Goal: Find specific page/section: Find specific page/section

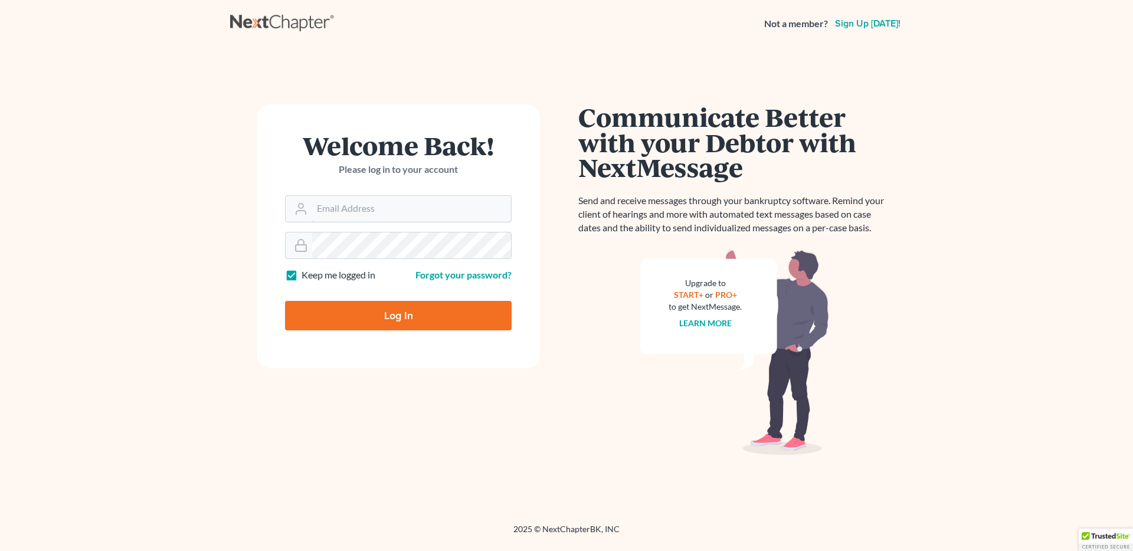
type input "[PERSON_NAME][EMAIL_ADDRESS][DOMAIN_NAME]"
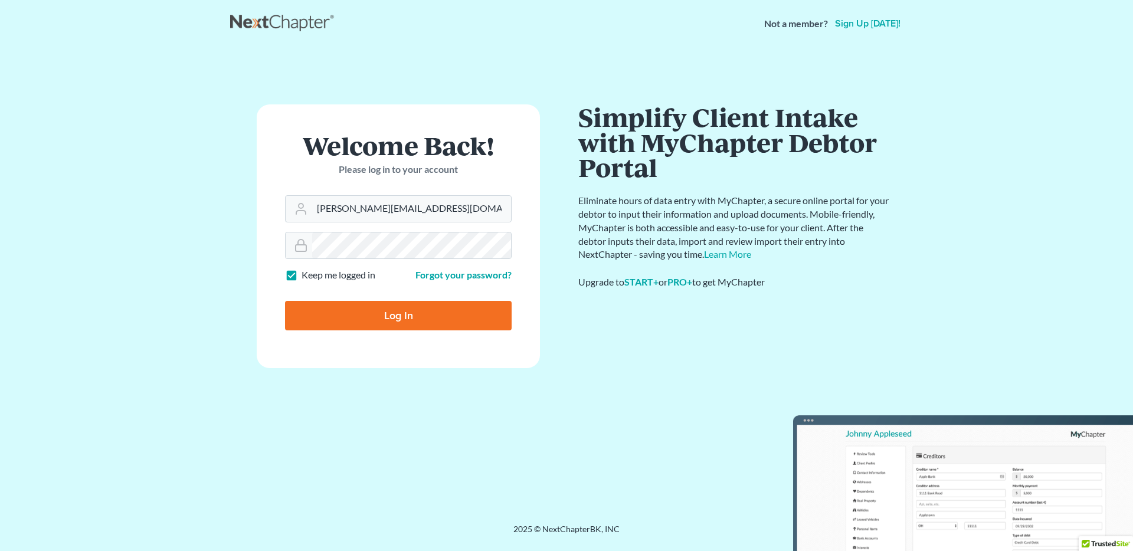
click at [407, 319] on input "Log In" at bounding box center [398, 316] width 227 height 30
type input "Thinking..."
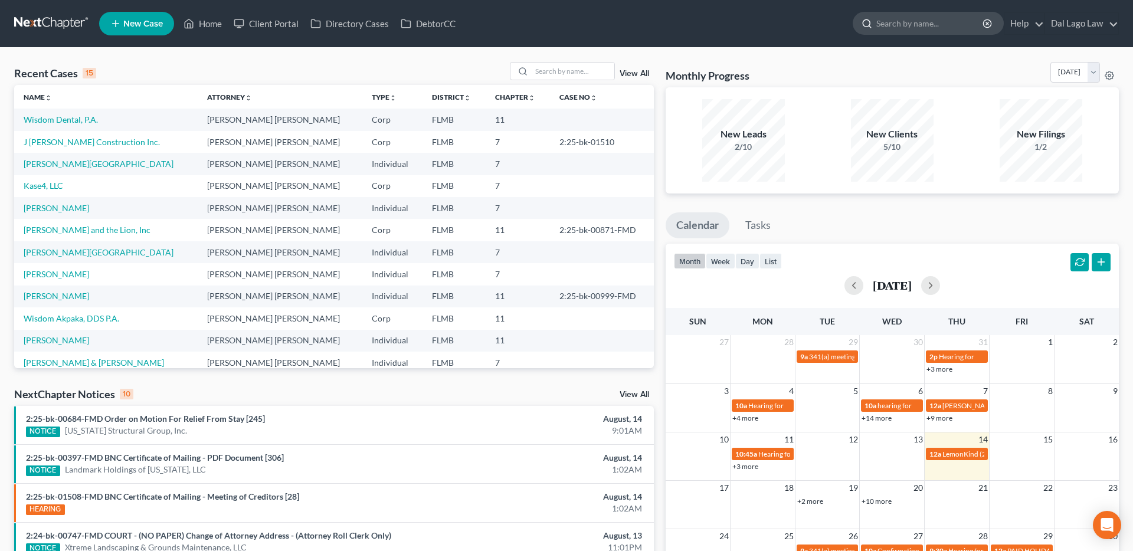
click at [894, 27] on input "search" at bounding box center [931, 23] width 108 height 22
type input "all sod"
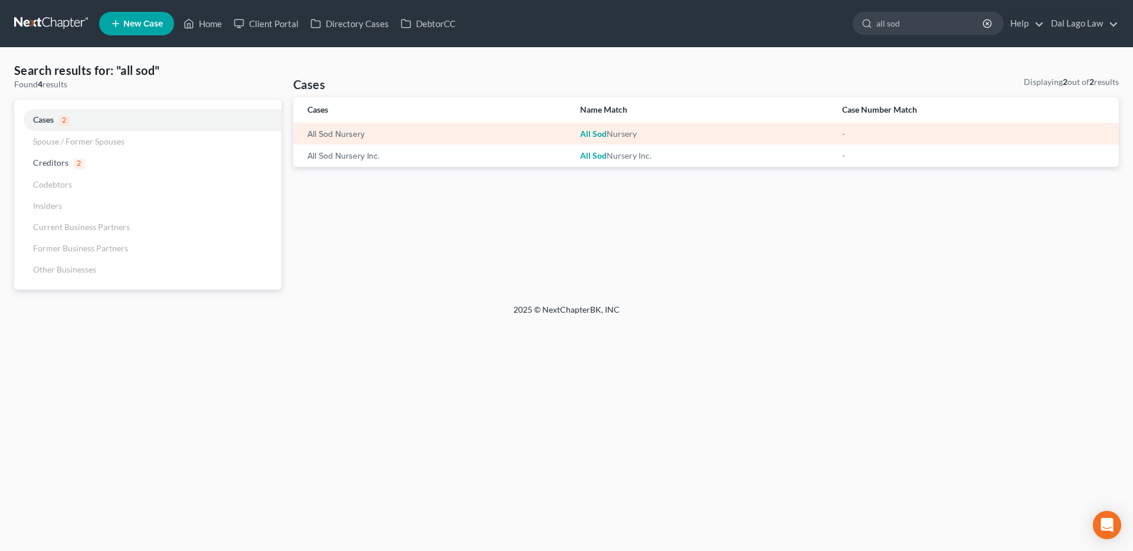
click at [444, 136] on div "All Sod Nursery" at bounding box center [435, 134] width 254 height 12
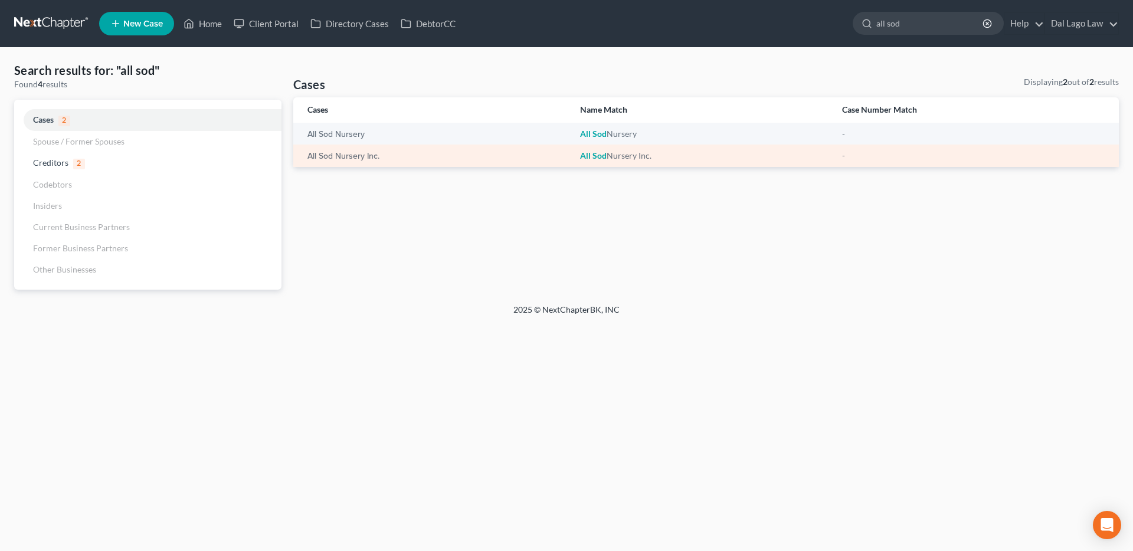
click at [684, 164] on td "All Sod Nursery Inc." at bounding box center [702, 156] width 262 height 22
click at [363, 153] on link "All Sod Nursery Inc." at bounding box center [344, 156] width 72 height 8
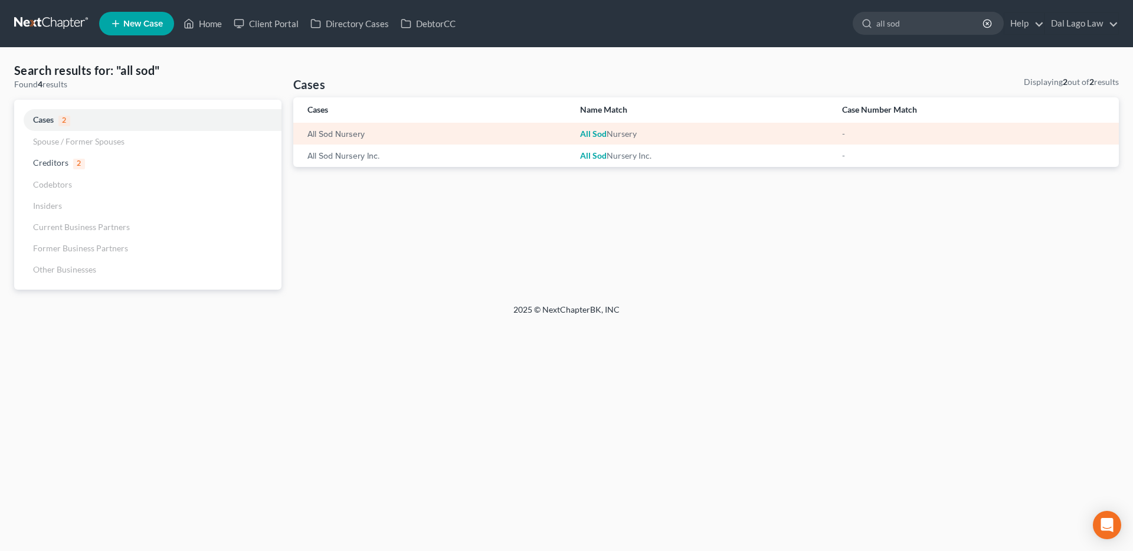
click at [506, 129] on div "All Sod Nursery" at bounding box center [435, 134] width 254 height 12
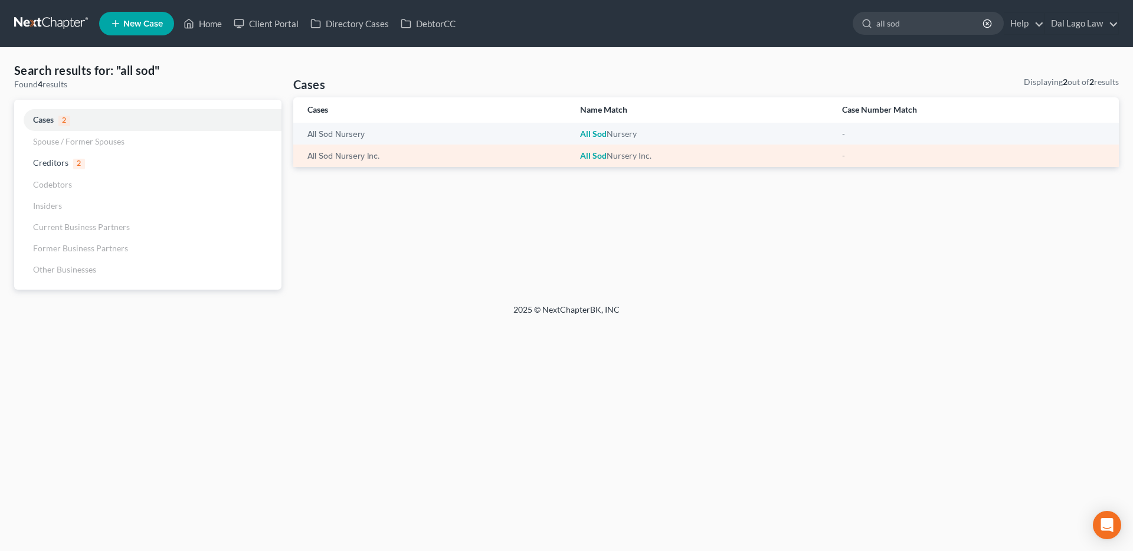
drag, startPoint x: 504, startPoint y: 138, endPoint x: 605, endPoint y: 145, distance: 101.8
click at [519, 138] on div "All Sod Nursery" at bounding box center [435, 134] width 254 height 12
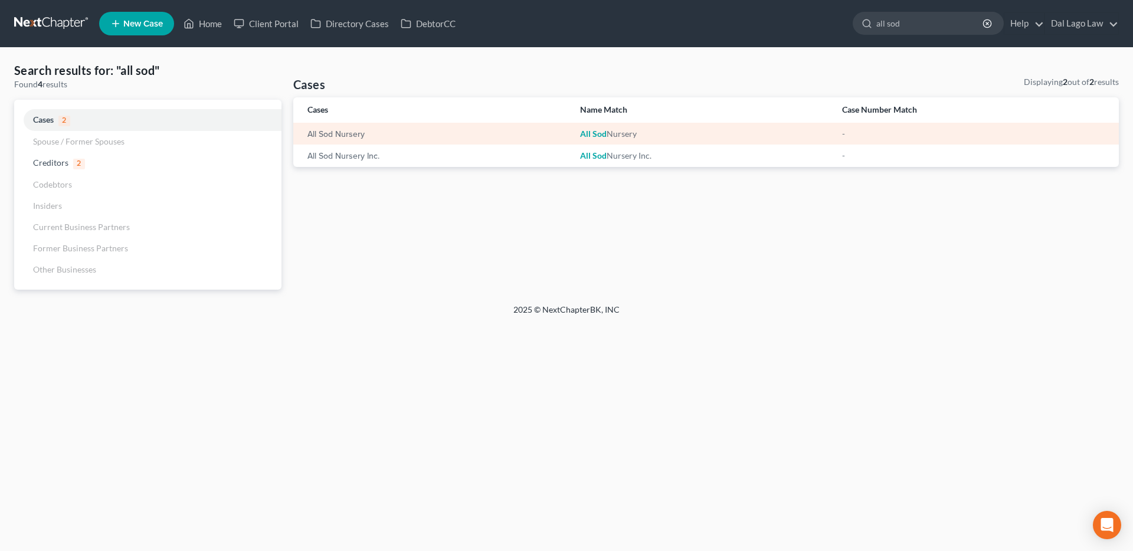
click at [629, 138] on div "All Sod Nursery" at bounding box center [701, 134] width 243 height 12
click at [696, 136] on div "All Sod Nursery" at bounding box center [701, 134] width 243 height 12
click at [692, 141] on td "All Sod Nursery" at bounding box center [702, 134] width 262 height 22
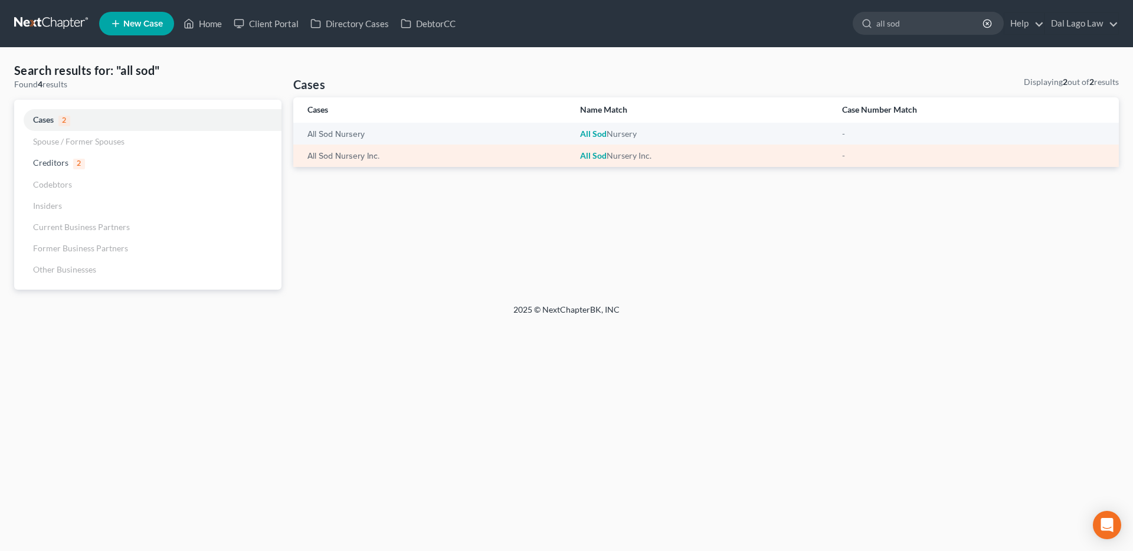
click at [695, 155] on div "All Sod Nursery Inc." at bounding box center [701, 156] width 243 height 12
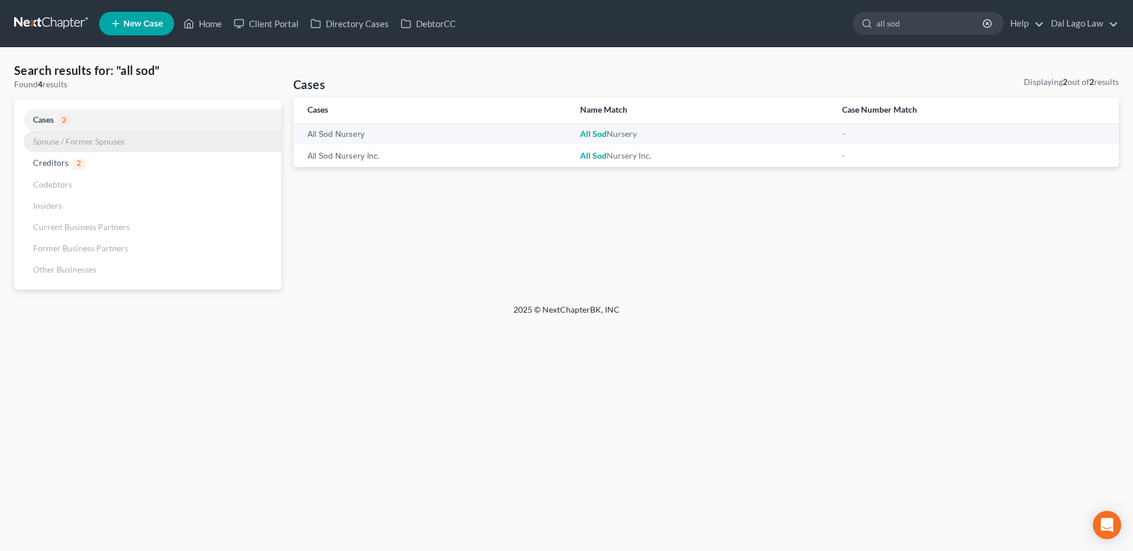
click at [87, 143] on span "Spouse / Former Spouses" at bounding box center [78, 141] width 91 height 10
click at [207, 23] on link "Home" at bounding box center [203, 23] width 50 height 21
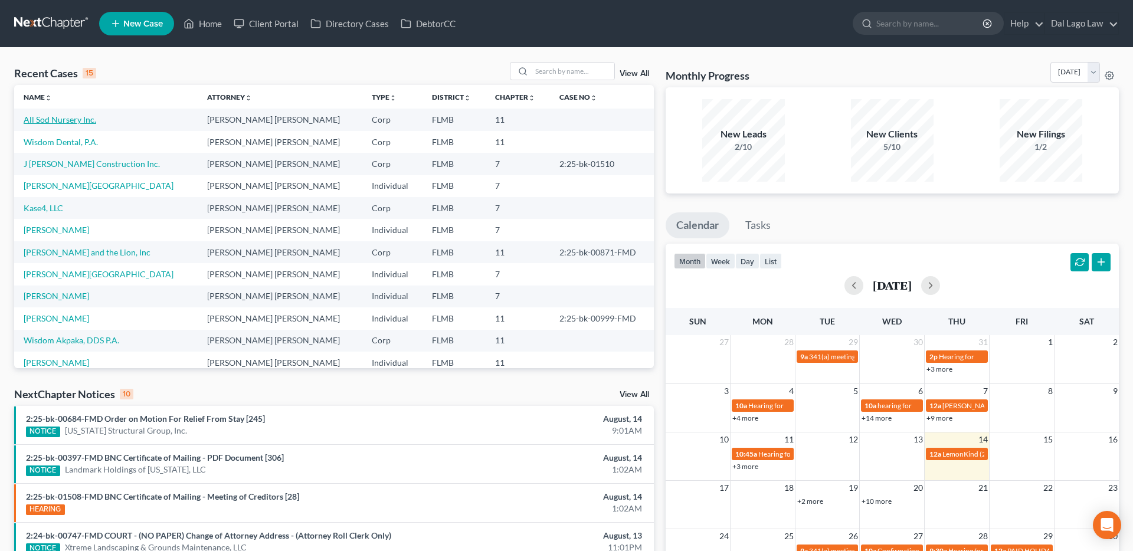
click at [79, 123] on link "All Sod Nursery Inc." at bounding box center [60, 120] width 73 height 10
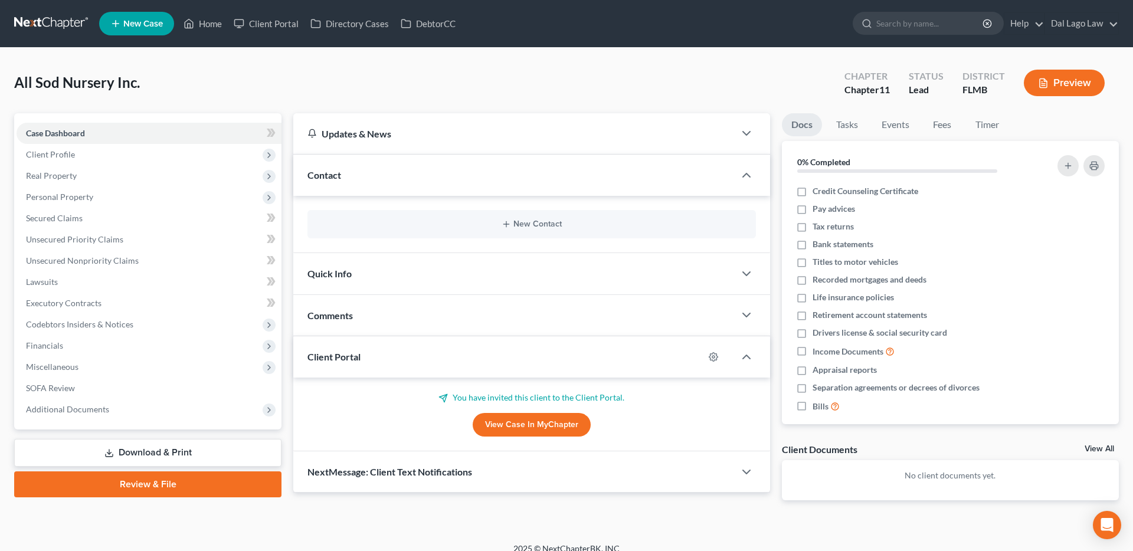
scroll to position [13, 0]
